Goal: Navigation & Orientation: Find specific page/section

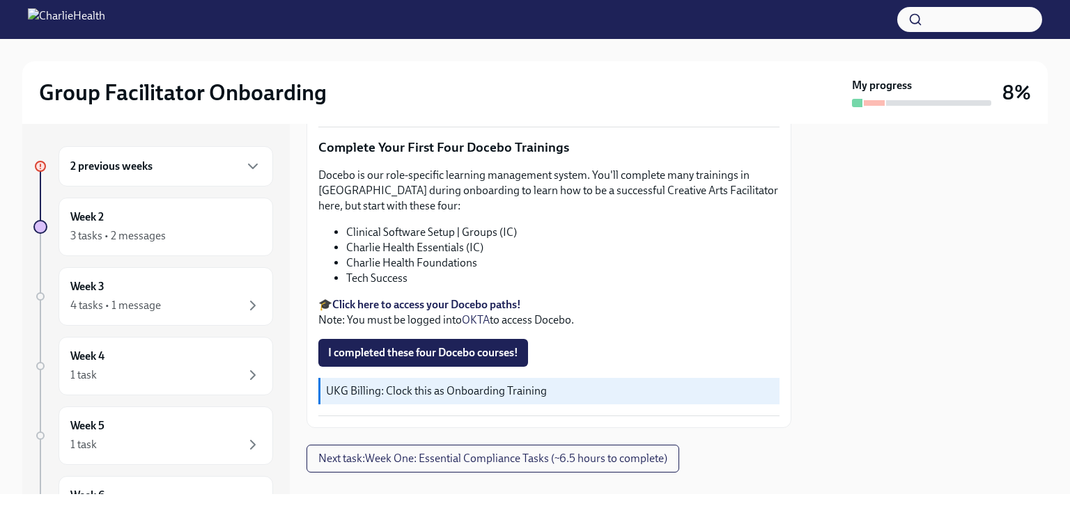
click at [161, 175] on div "2 previous weeks" at bounding box center [166, 166] width 215 height 40
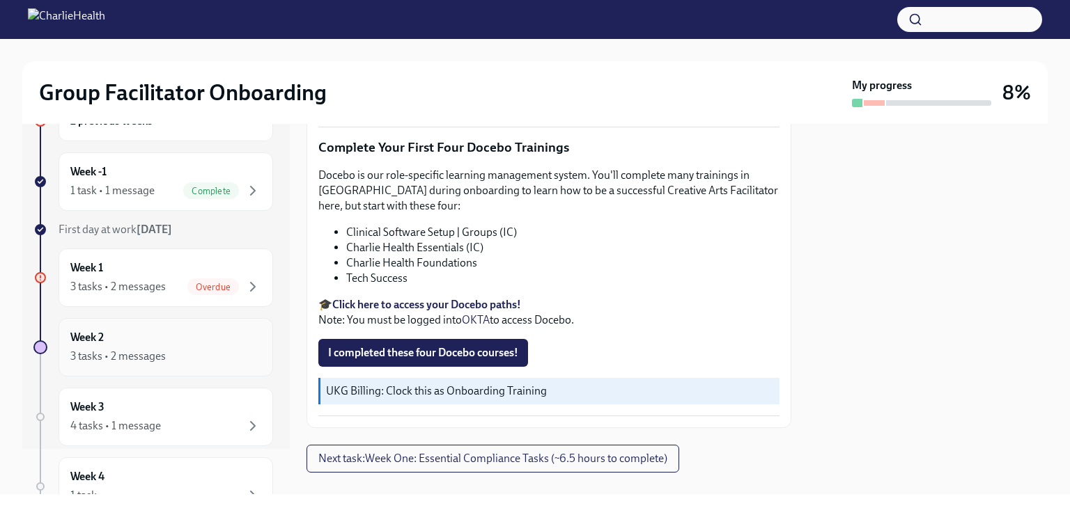
scroll to position [70, 0]
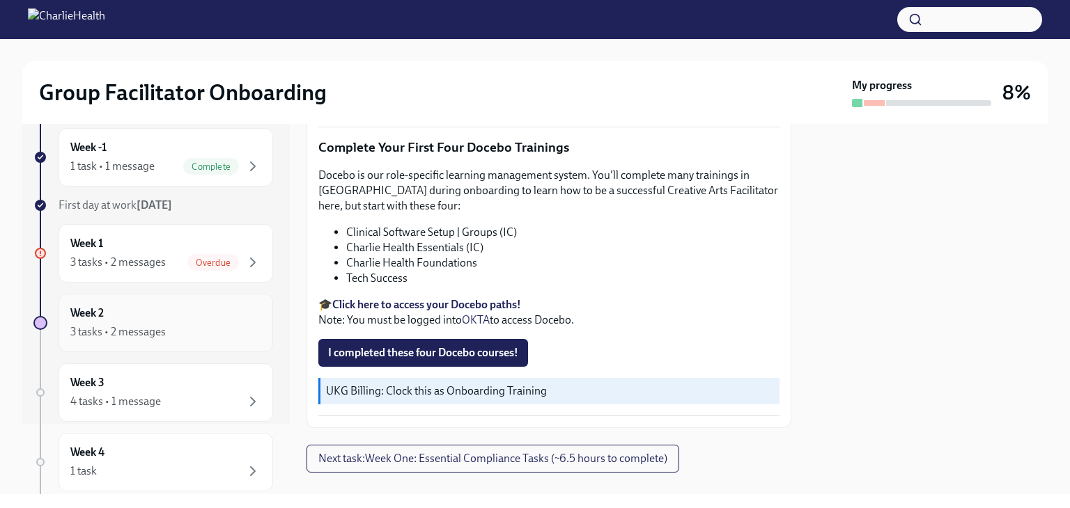
click at [171, 340] on div "Week 2 3 tasks • 2 messages" at bounding box center [166, 323] width 215 height 59
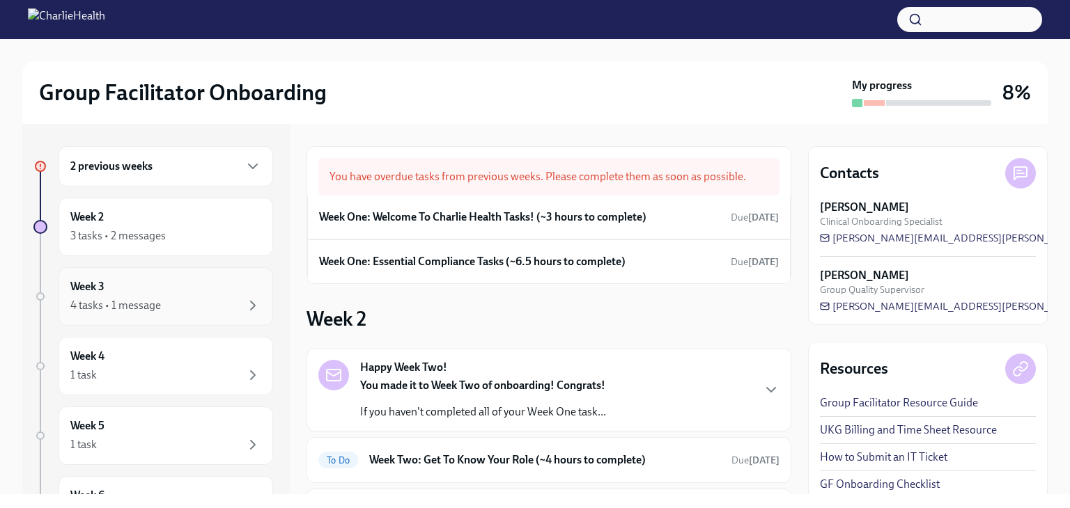
click at [192, 313] on div "Week 3 4 tasks • 1 message" at bounding box center [166, 296] width 215 height 59
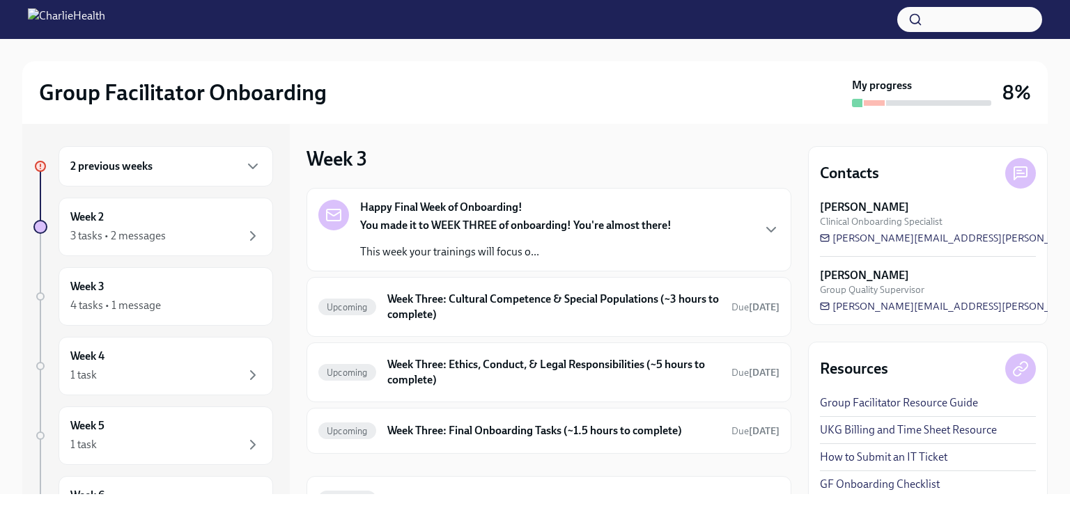
click at [125, 173] on h6 "2 previous weeks" at bounding box center [111, 166] width 82 height 15
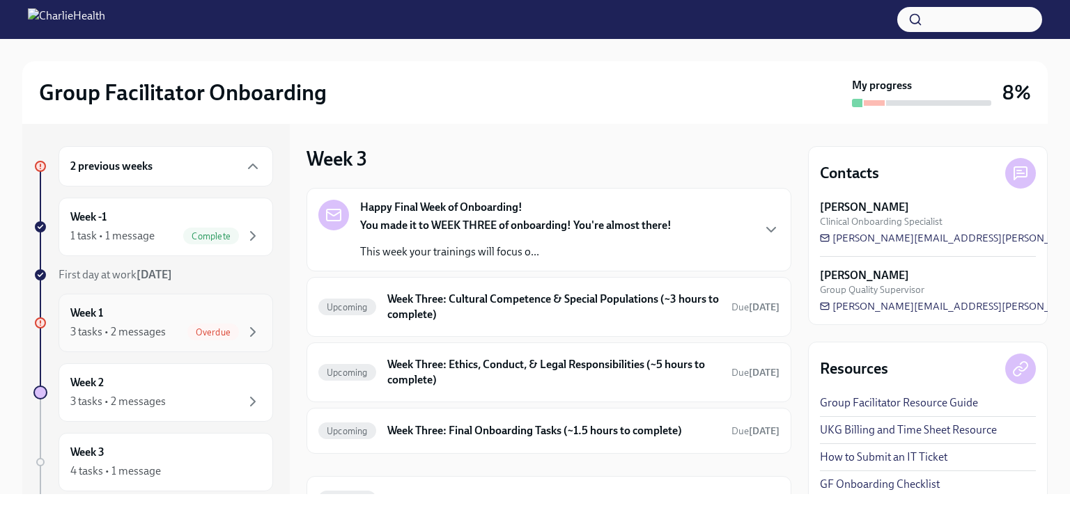
click at [140, 332] on div "3 tasks • 2 messages" at bounding box center [117, 332] width 95 height 15
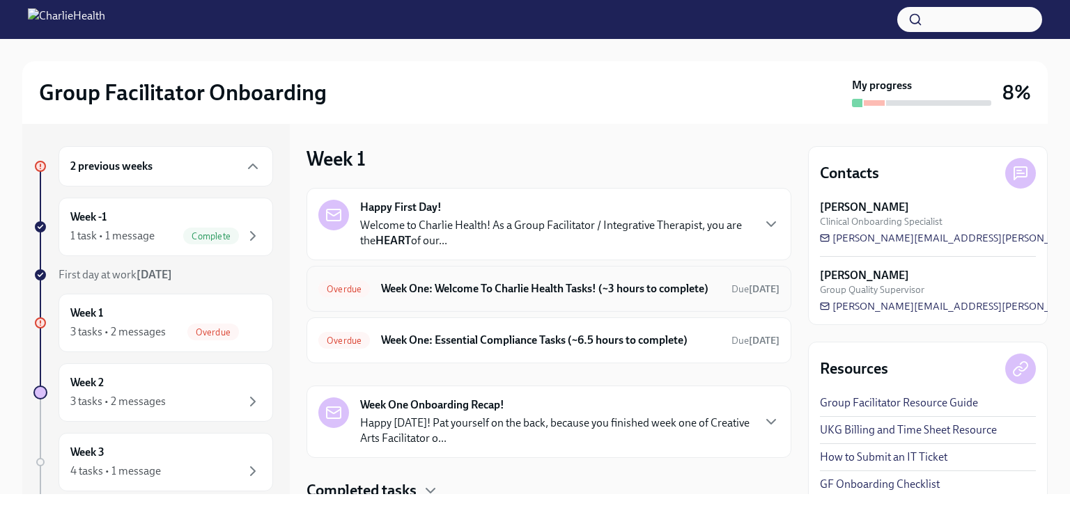
click at [553, 297] on h6 "Week One: Welcome To Charlie Health Tasks! (~3 hours to complete)" at bounding box center [550, 288] width 339 height 15
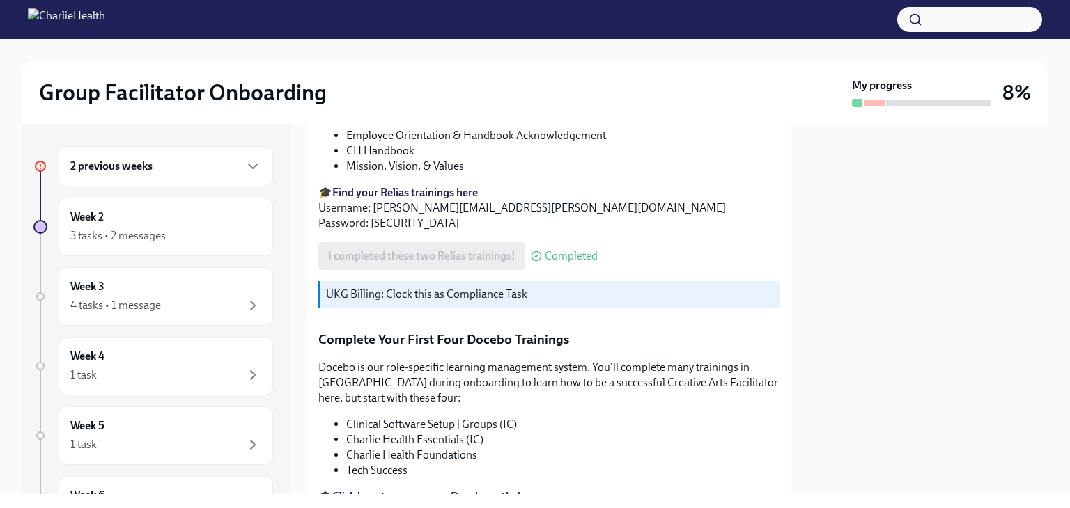
scroll to position [1864, 0]
